Goal: Navigation & Orientation: Find specific page/section

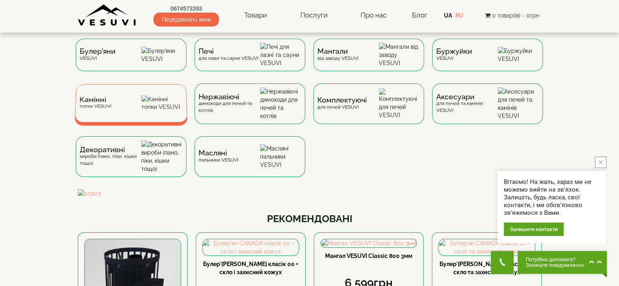
click at [162, 107] on img at bounding box center [161, 103] width 41 height 15
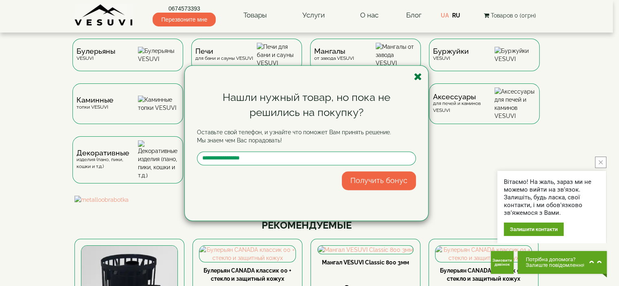
click at [415, 77] on icon "button" at bounding box center [418, 77] width 8 height 10
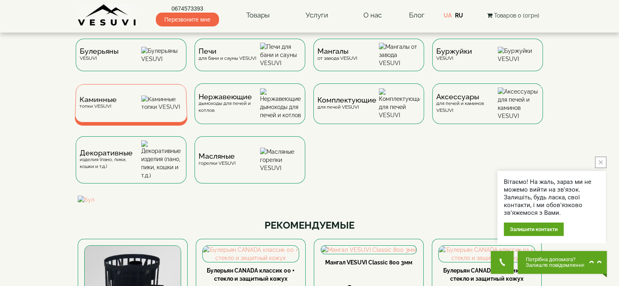
click at [170, 106] on img at bounding box center [161, 103] width 41 height 15
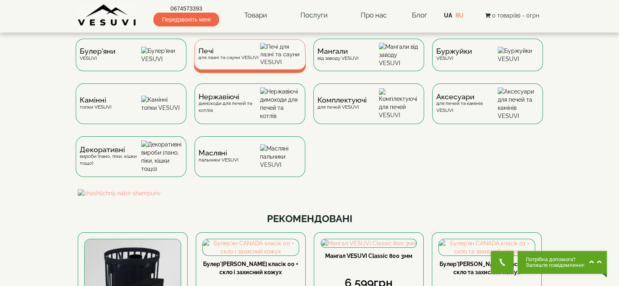
click at [239, 66] on div "Печі для лазні та сауни VESUVI" at bounding box center [250, 54] width 112 height 31
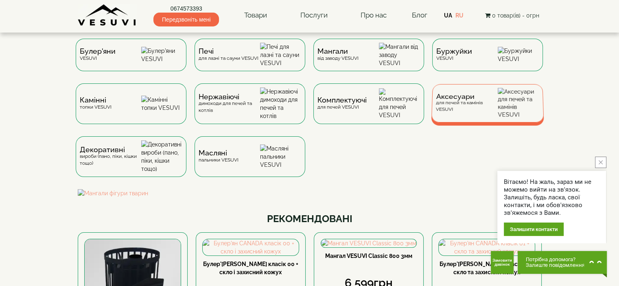
click at [466, 100] on div "Аксесуари для печей та камінів VESUVI" at bounding box center [487, 103] width 113 height 38
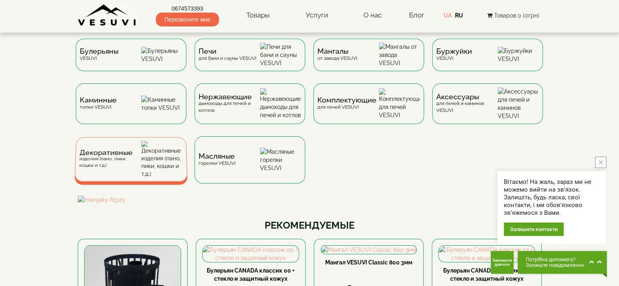
click at [158, 162] on img at bounding box center [162, 159] width 42 height 37
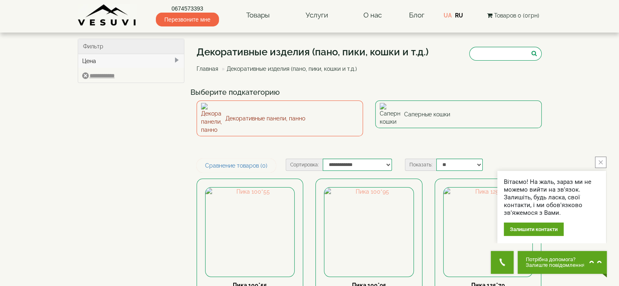
click at [277, 113] on link "Декоративные панели, панно" at bounding box center [279, 118] width 166 height 36
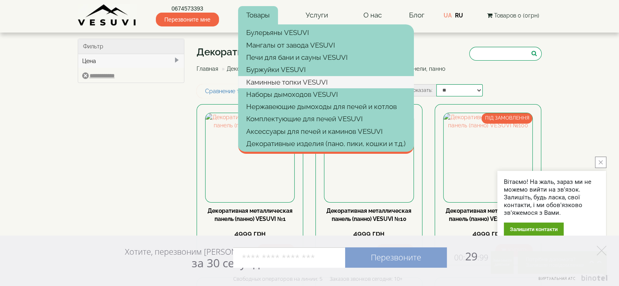
click at [267, 82] on link "Каминные топки VESUVI" at bounding box center [326, 82] width 176 height 12
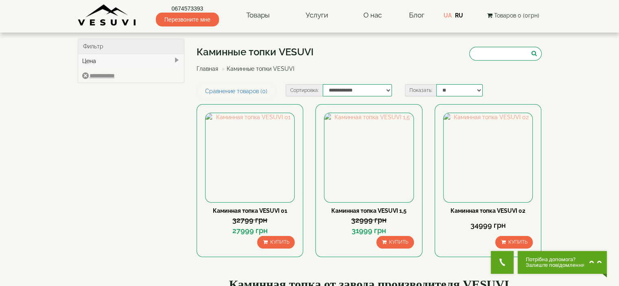
scroll to position [244, 0]
